Goal: Use online tool/utility: Utilize a website feature to perform a specific function

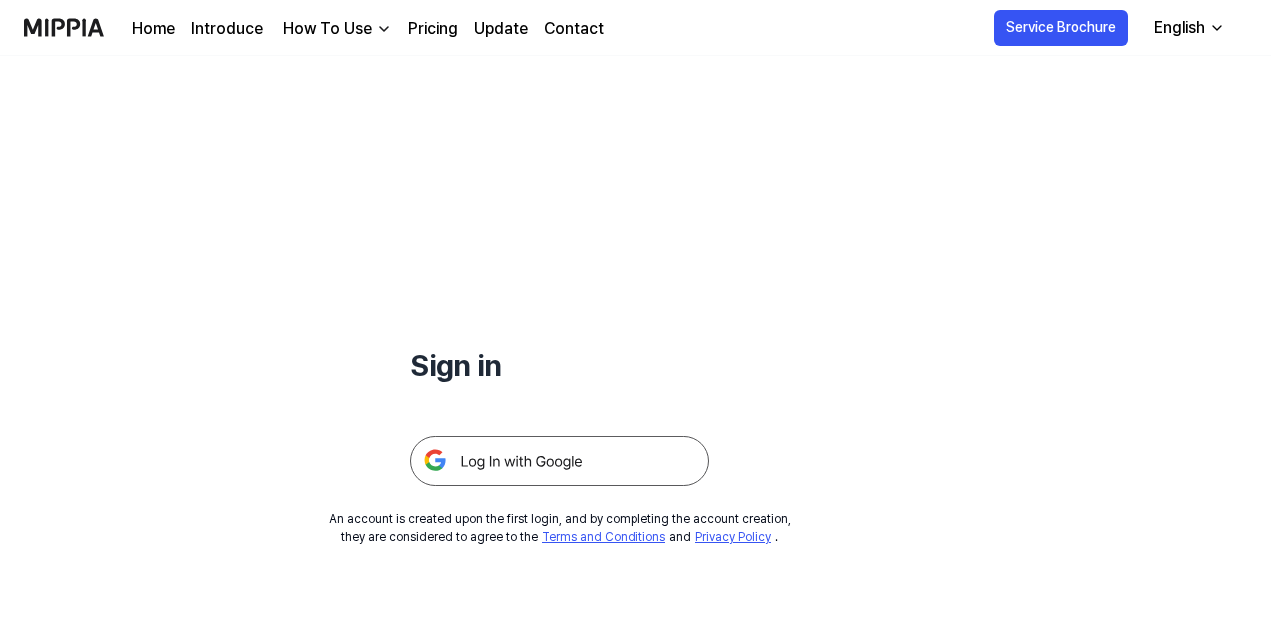
click at [571, 465] on img at bounding box center [560, 462] width 300 height 50
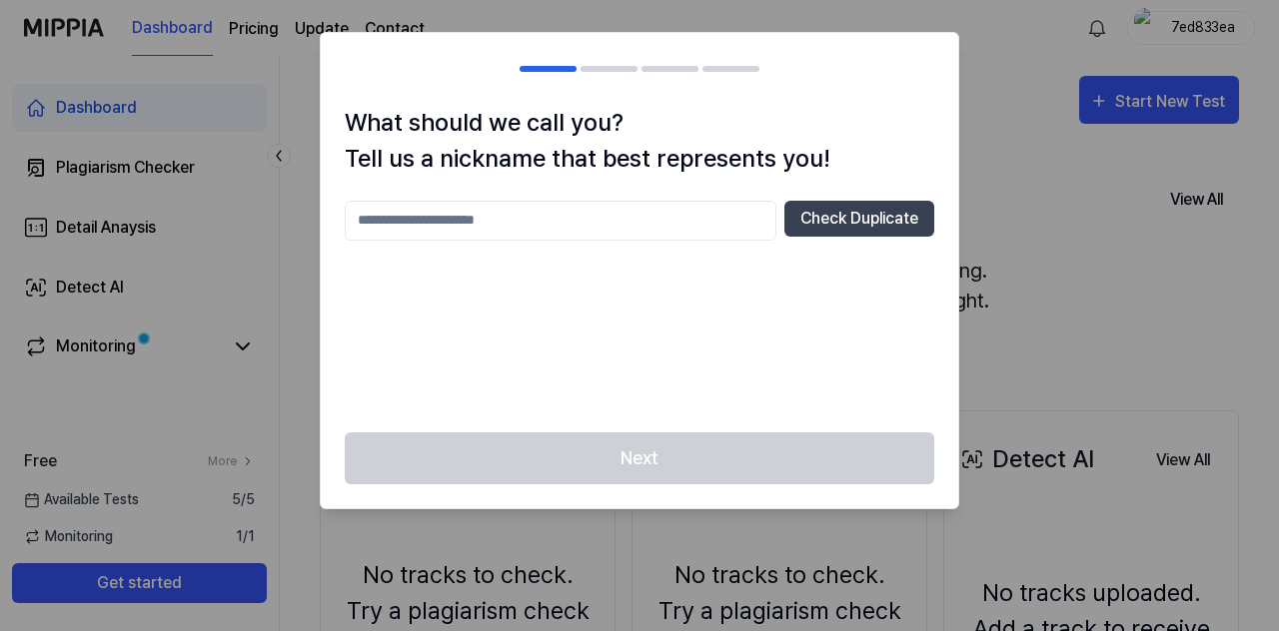
click at [528, 221] on input "text" at bounding box center [561, 221] width 432 height 40
click at [820, 215] on button "Check Duplicate" at bounding box center [859, 219] width 150 height 36
click at [531, 205] on input "****" at bounding box center [561, 221] width 432 height 40
type input "*********"
click at [809, 220] on button "Check Duplicate" at bounding box center [859, 219] width 150 height 36
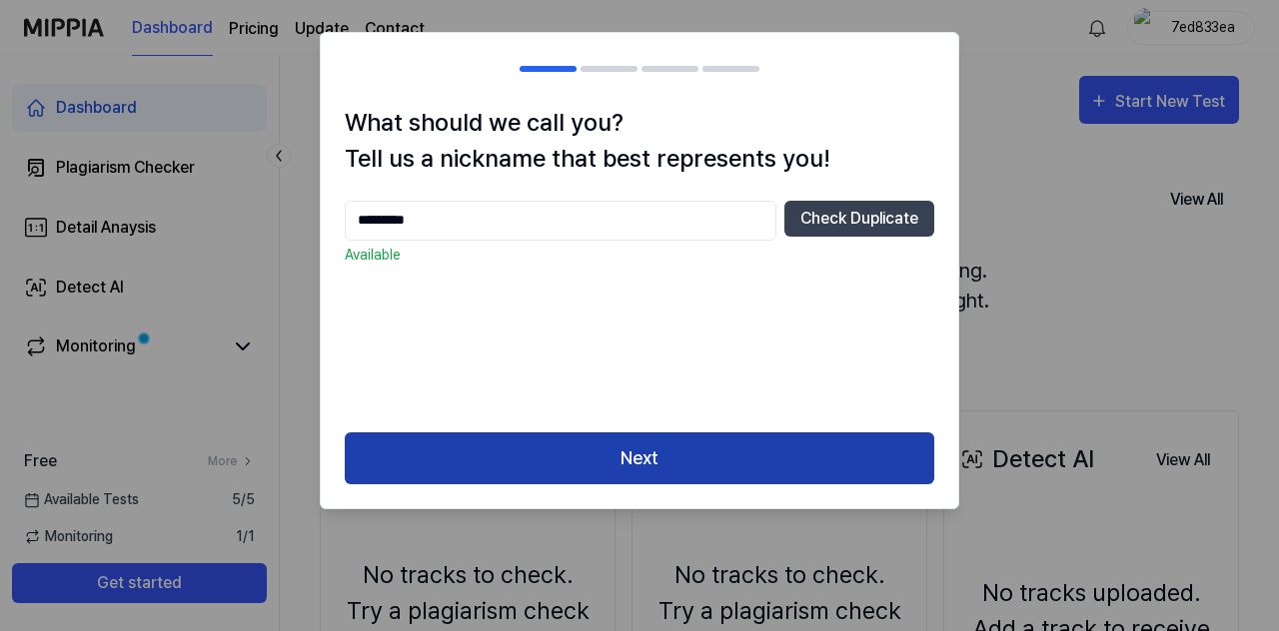
click at [693, 466] on button "Next" at bounding box center [639, 459] width 589 height 53
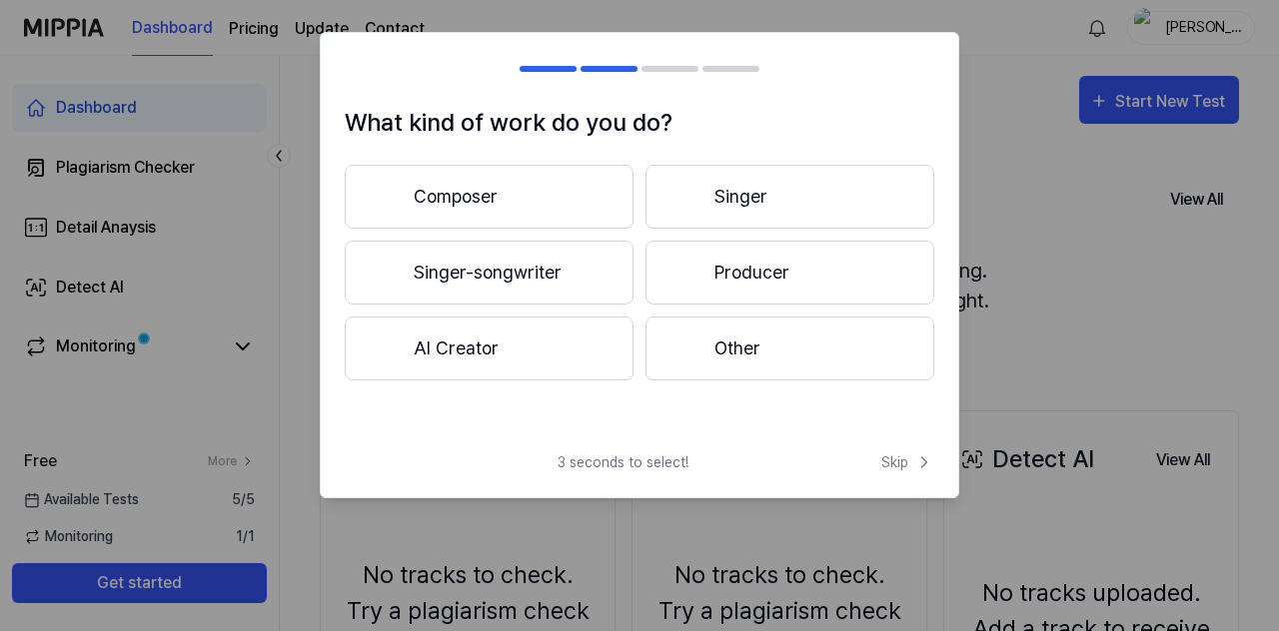
click at [757, 265] on button "Producer" at bounding box center [789, 273] width 289 height 64
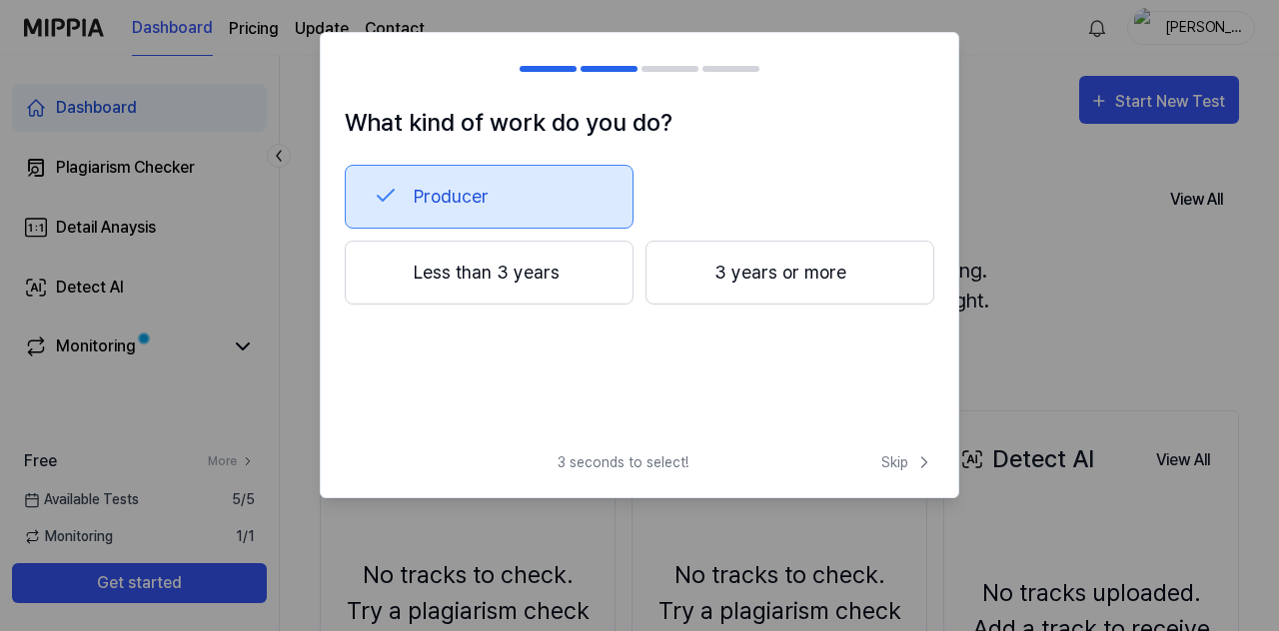
click at [729, 268] on button "3 years or more" at bounding box center [789, 273] width 289 height 64
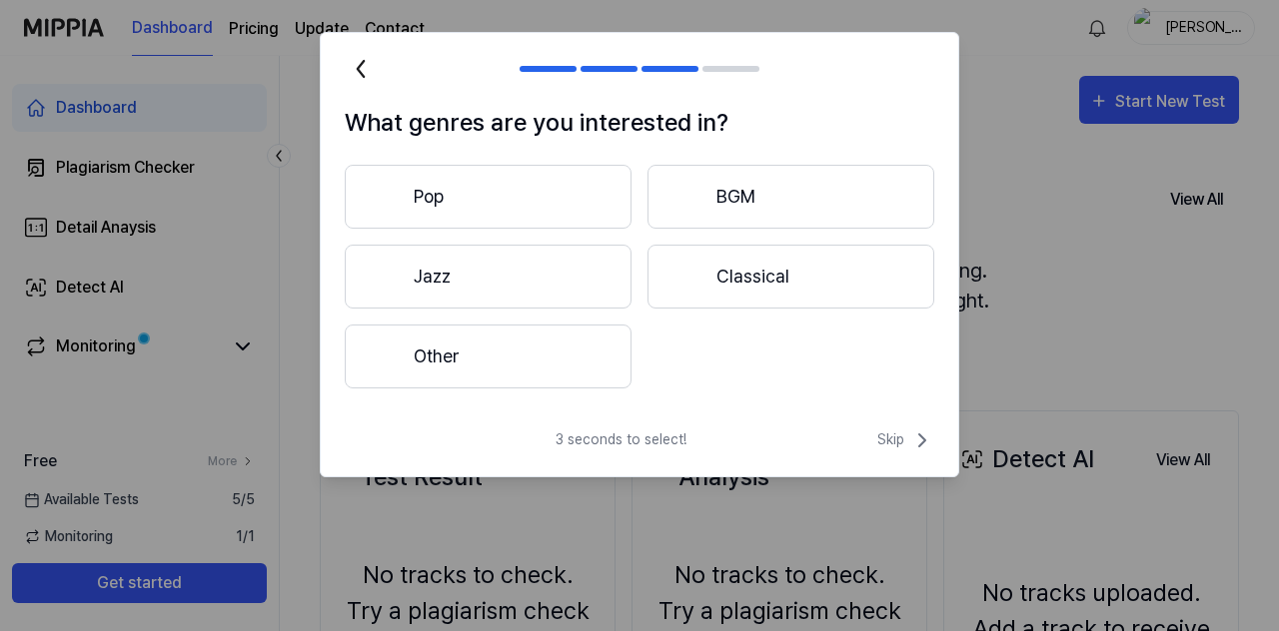
click at [585, 339] on button "Other" at bounding box center [488, 357] width 287 height 64
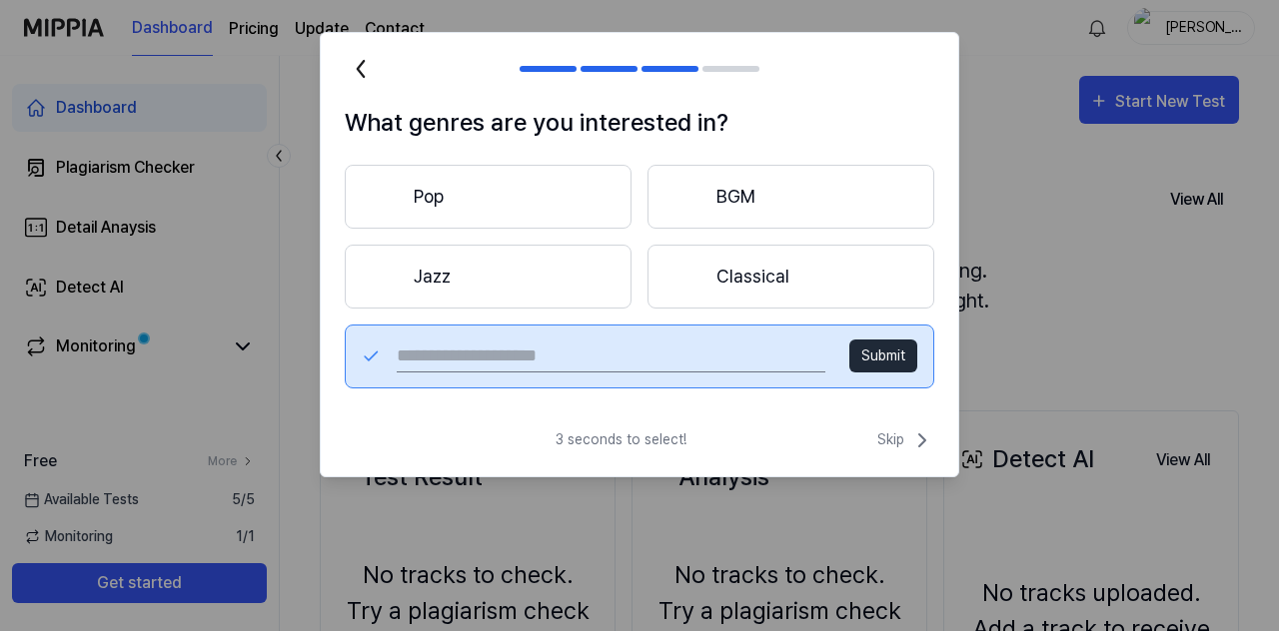
click at [761, 358] on input "text" at bounding box center [611, 357] width 429 height 32
type input "***"
click at [874, 353] on button "Submit" at bounding box center [883, 356] width 68 height 33
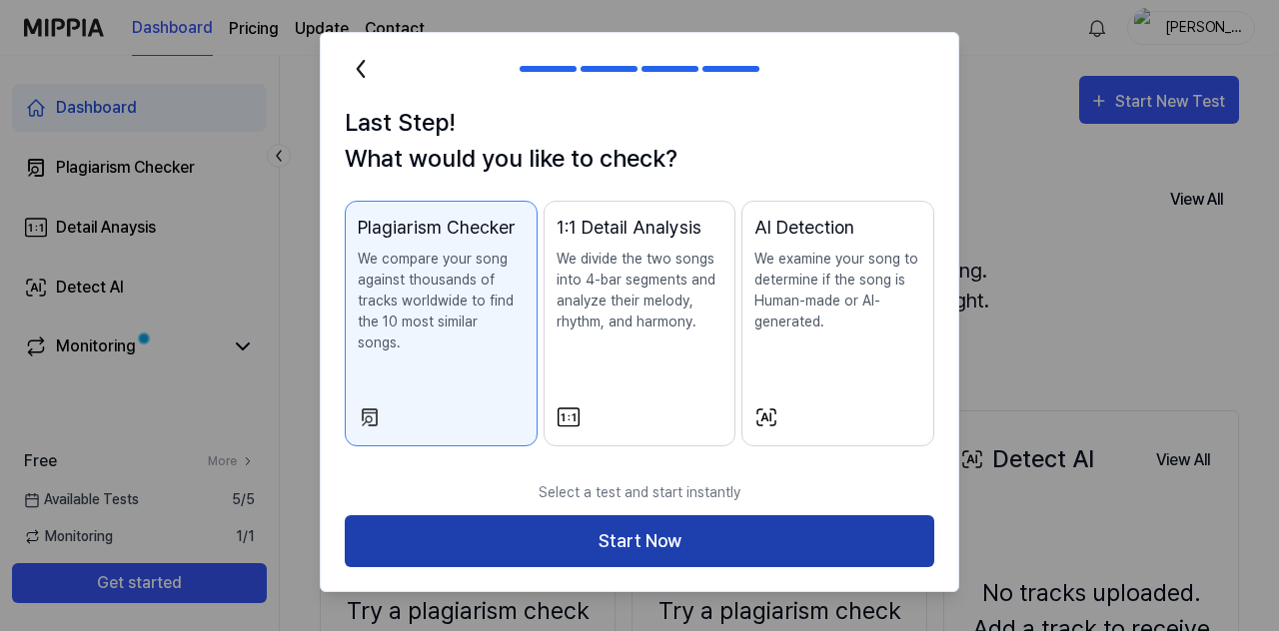
click at [611, 523] on button "Start Now" at bounding box center [639, 542] width 589 height 53
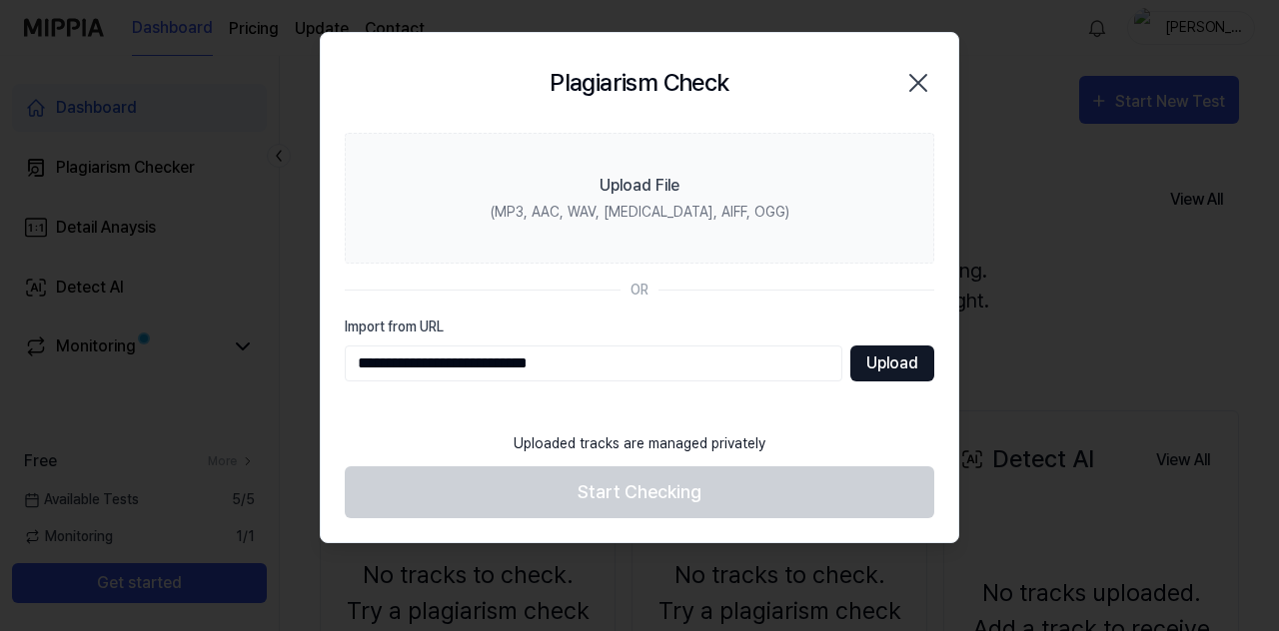
type input "**********"
click at [887, 357] on button "Upload" at bounding box center [892, 364] width 84 height 36
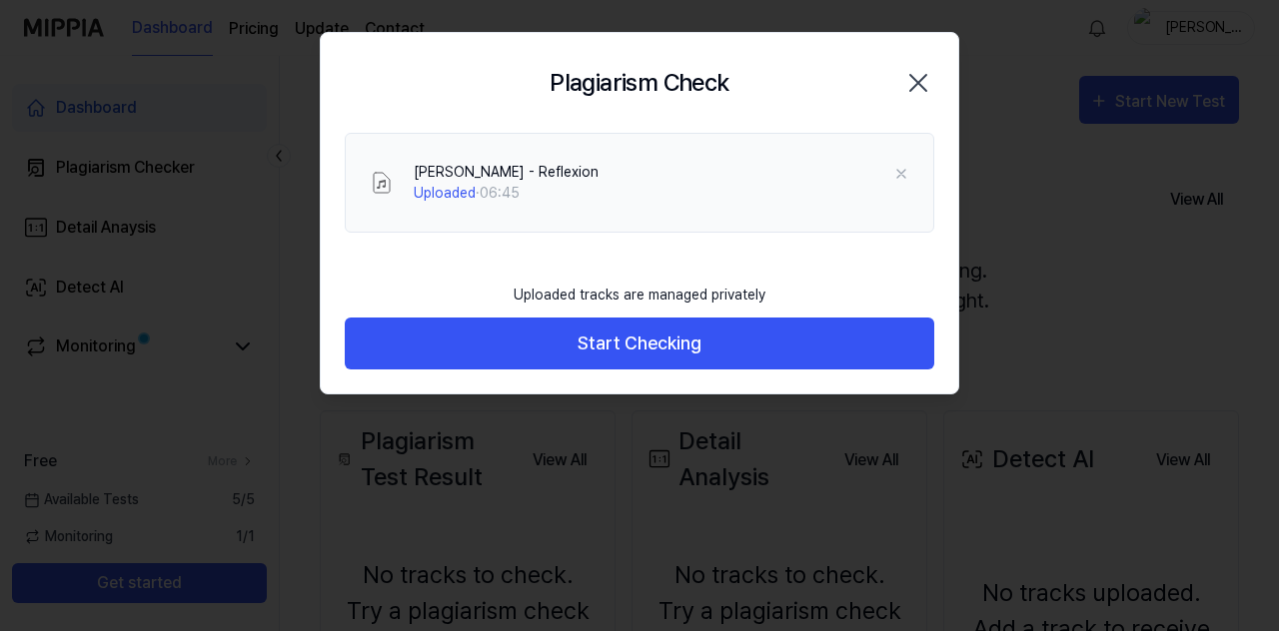
click at [871, 349] on button "Start Checking" at bounding box center [639, 344] width 589 height 53
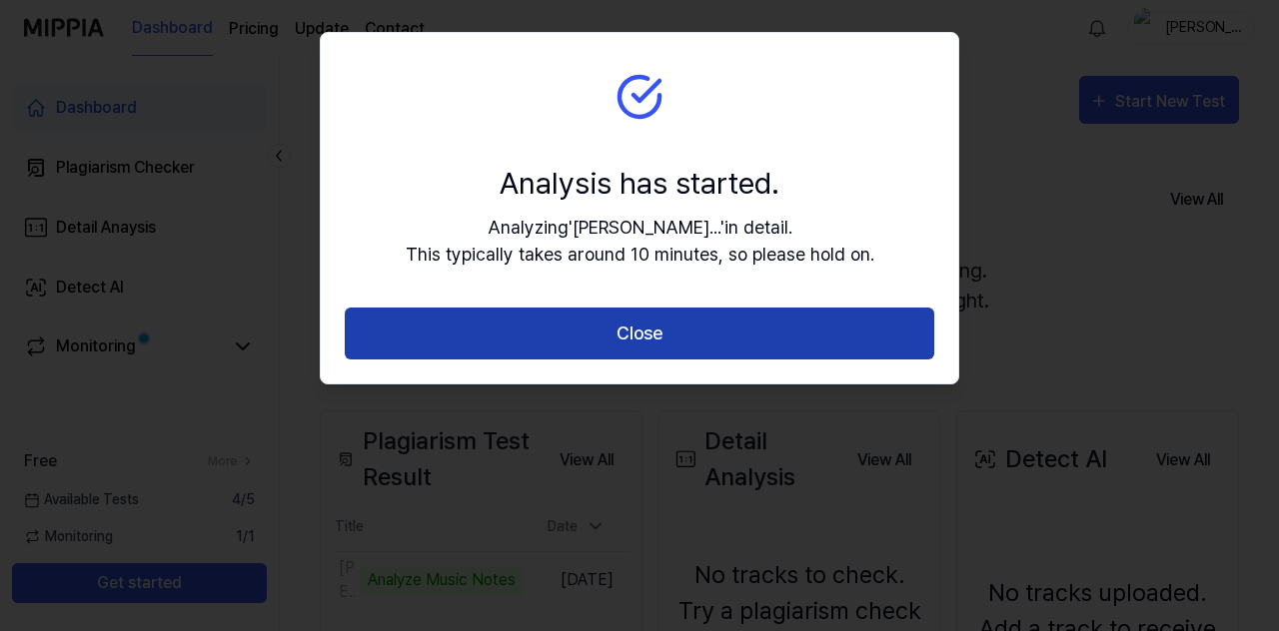
click at [533, 319] on button "Close" at bounding box center [639, 334] width 589 height 53
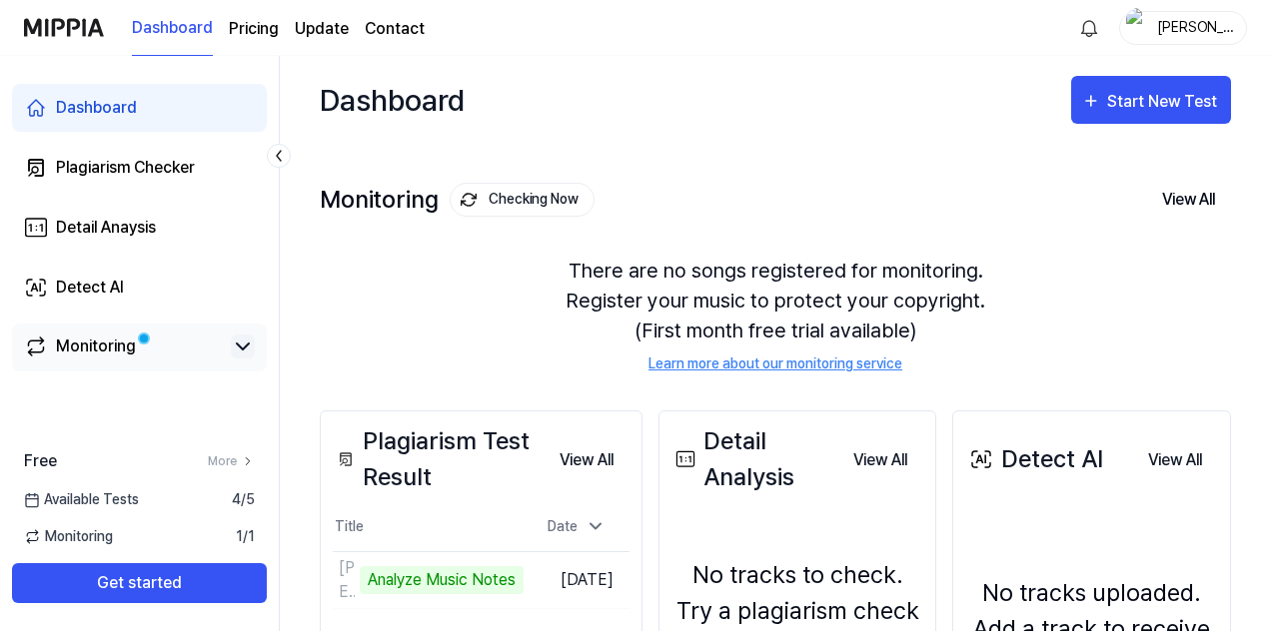
click at [242, 342] on icon at bounding box center [243, 347] width 24 height 24
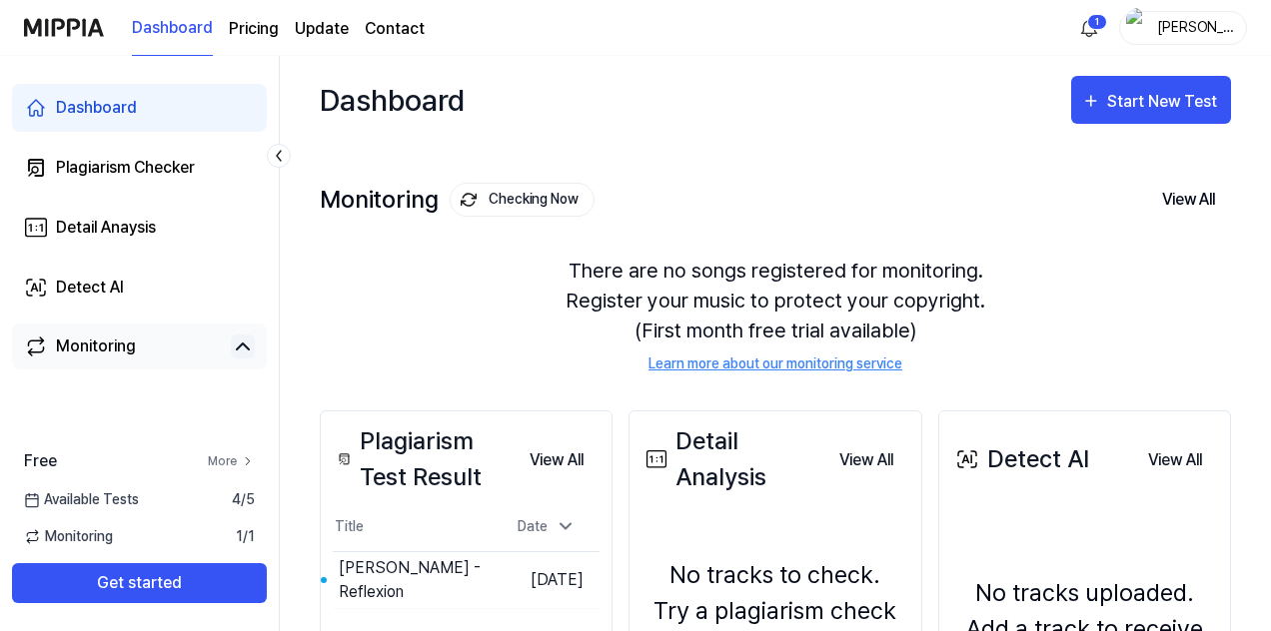
click at [241, 460] on icon at bounding box center [248, 462] width 14 height 14
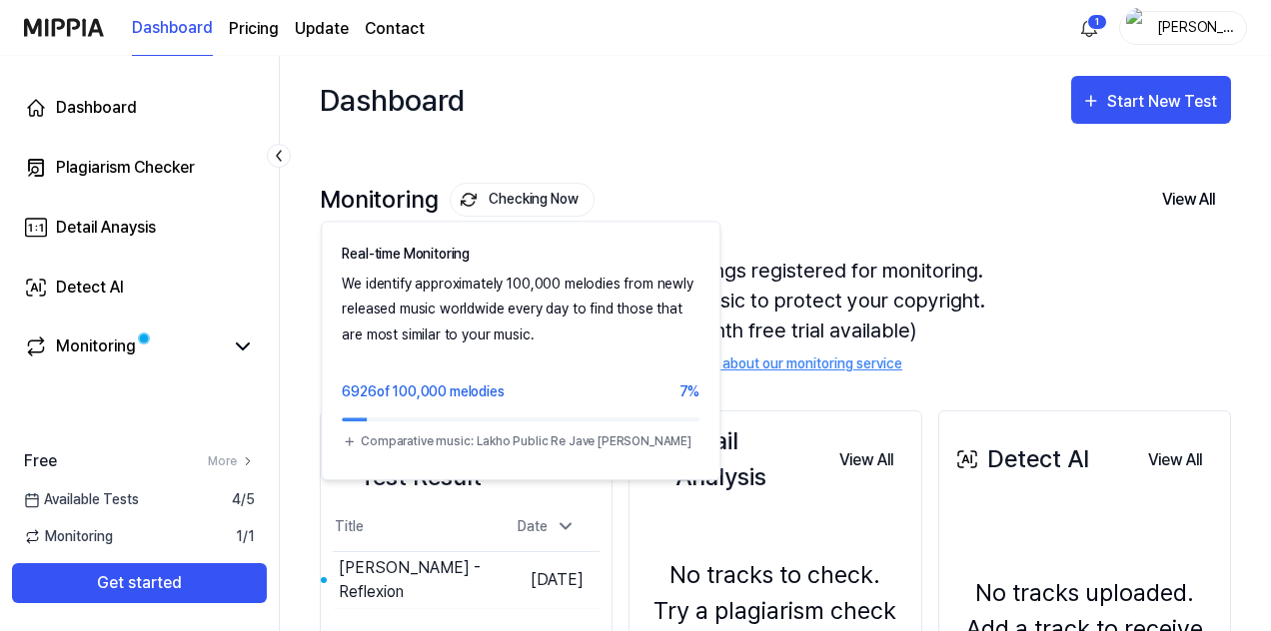
click at [516, 202] on button "Checking Now" at bounding box center [522, 200] width 145 height 34
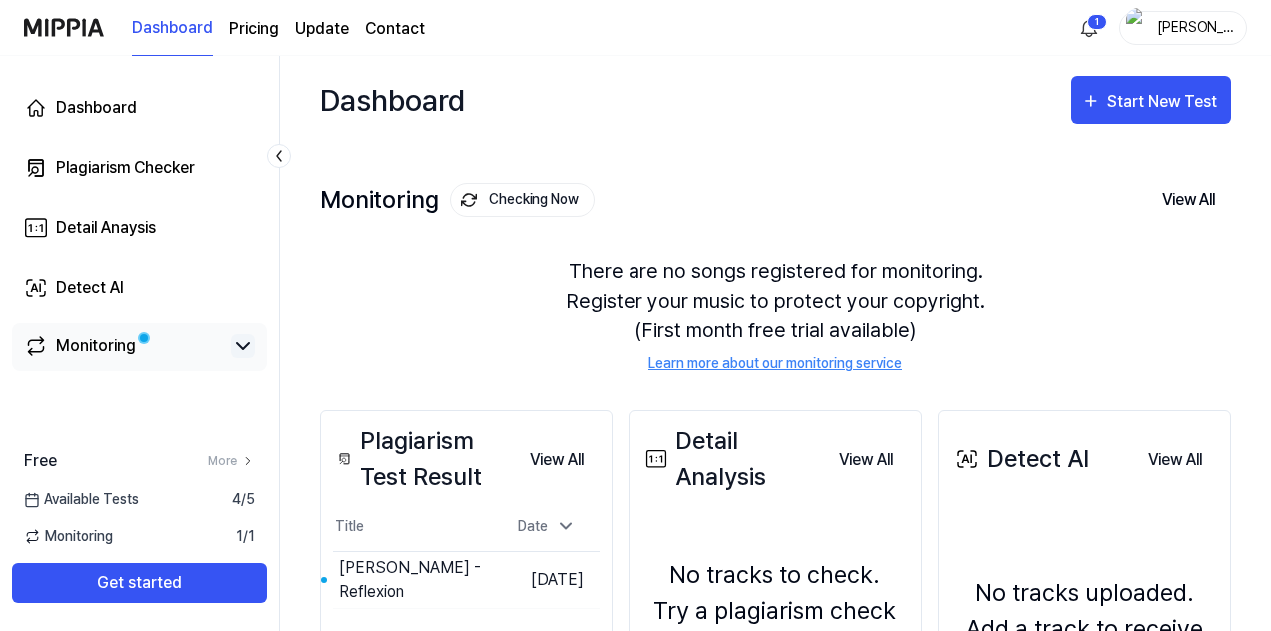
click at [244, 344] on icon at bounding box center [243, 347] width 24 height 24
click at [244, 341] on icon at bounding box center [243, 347] width 24 height 24
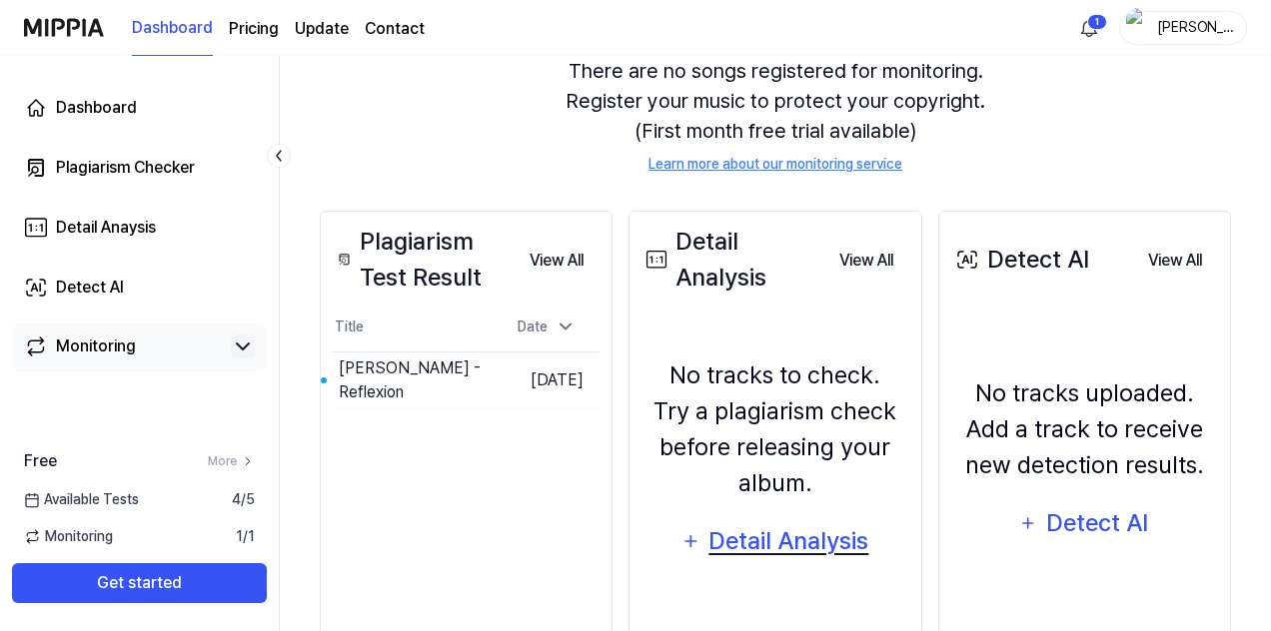
click at [774, 532] on div "Detail Analysis" at bounding box center [788, 542] width 163 height 38
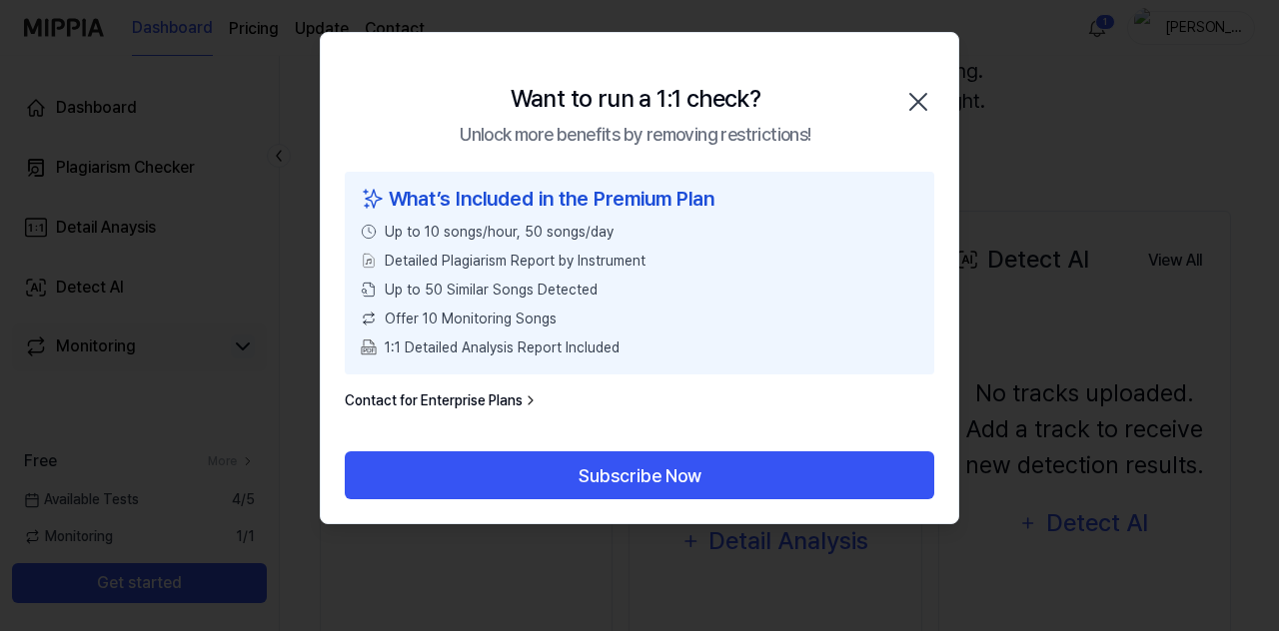
click at [916, 95] on icon "button" at bounding box center [918, 102] width 32 height 32
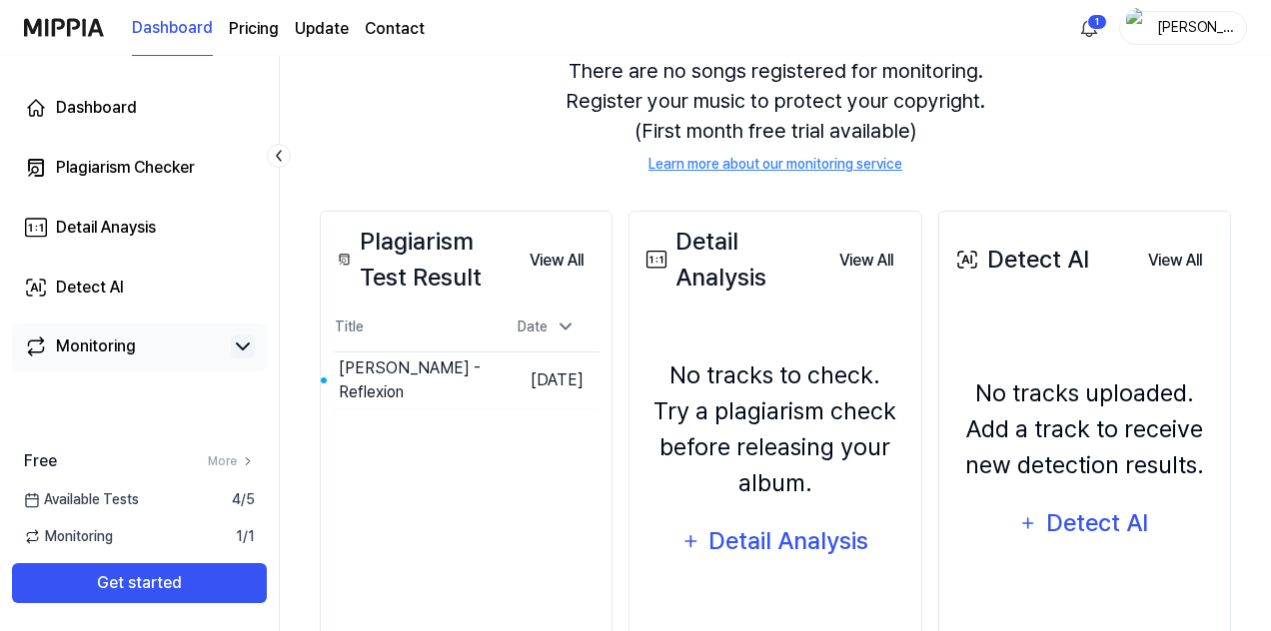
scroll to position [0, 0]
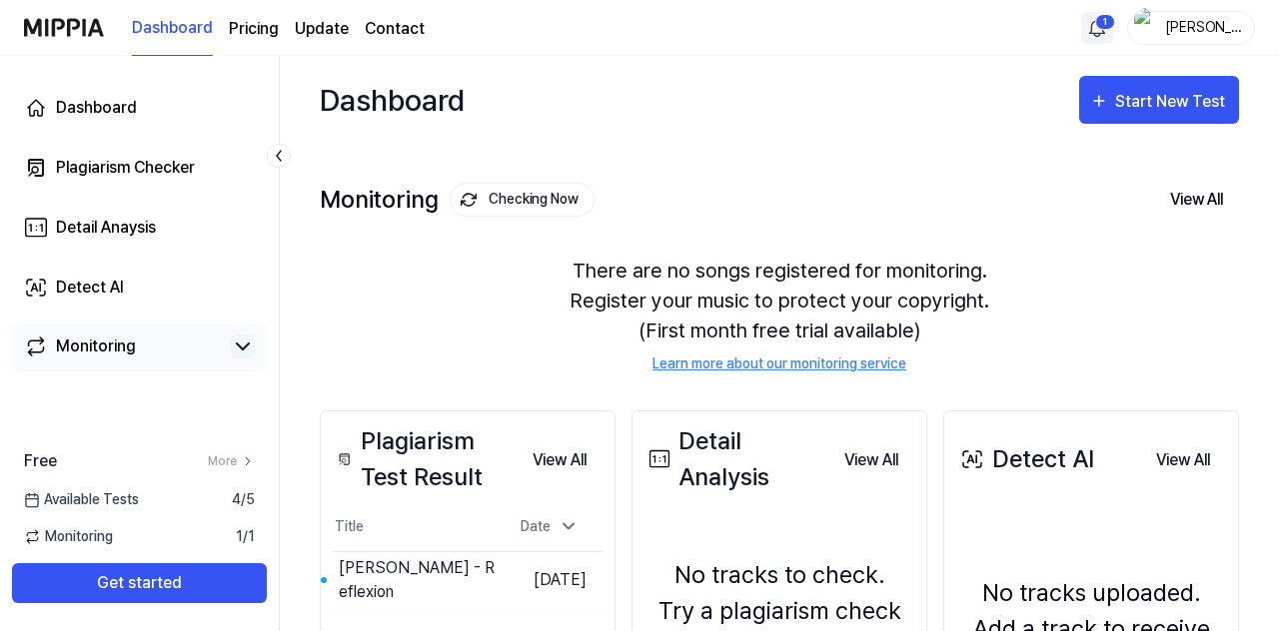
click at [1086, 20] on html "Dashboard Pricing Update Contact 1 alan colo Dashboard Plagiarism Checker Detai…" at bounding box center [639, 315] width 1279 height 631
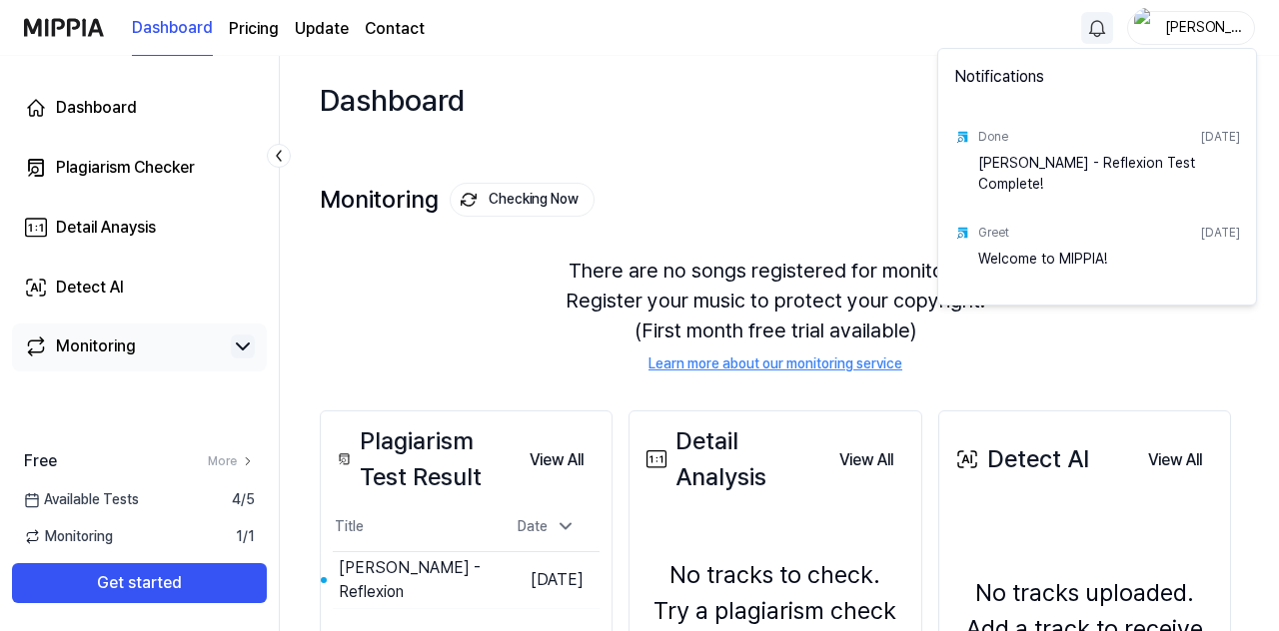
click at [827, 131] on html "Dashboard Pricing Update Contact alan colo Dashboard Plagiarism Checker Detail …" at bounding box center [639, 315] width 1279 height 631
